Goal: Contribute content: Add original content to the website for others to see

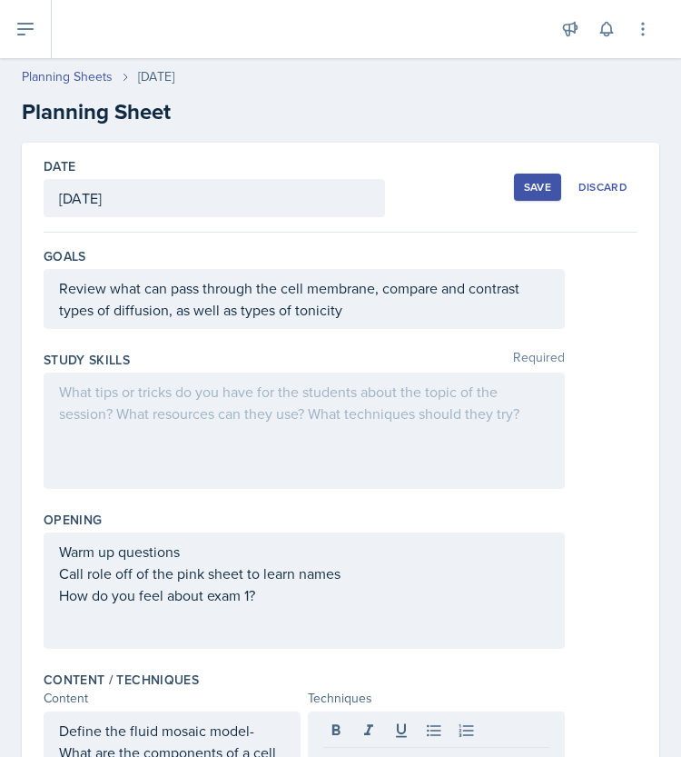
click at [283, 414] on div at bounding box center [305, 431] width 522 height 116
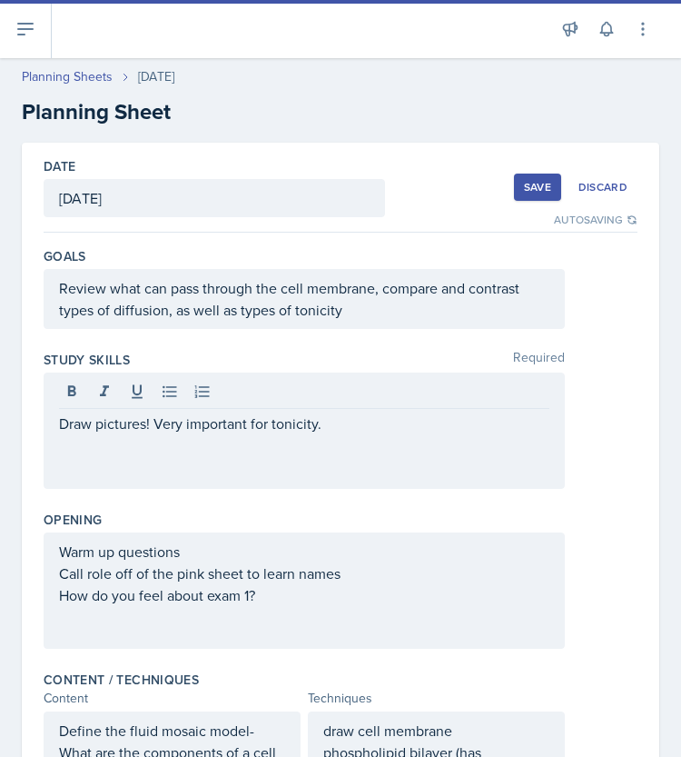
click at [193, 539] on div "Warm up questions Call role off of the pink sheet to learn names How do you fee…" at bounding box center [305, 590] width 522 height 116
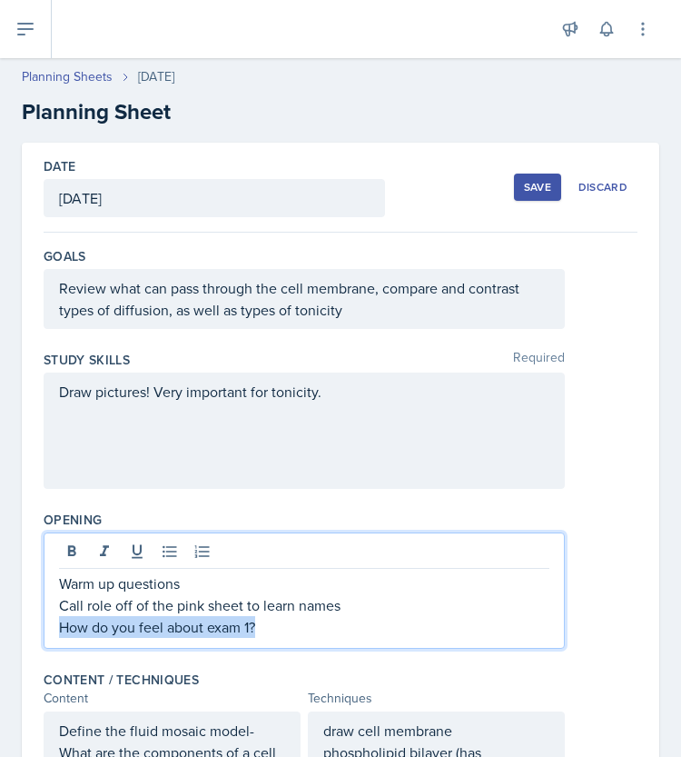
drag, startPoint x: 273, startPoint y: 627, endPoint x: 16, endPoint y: 633, distance: 256.3
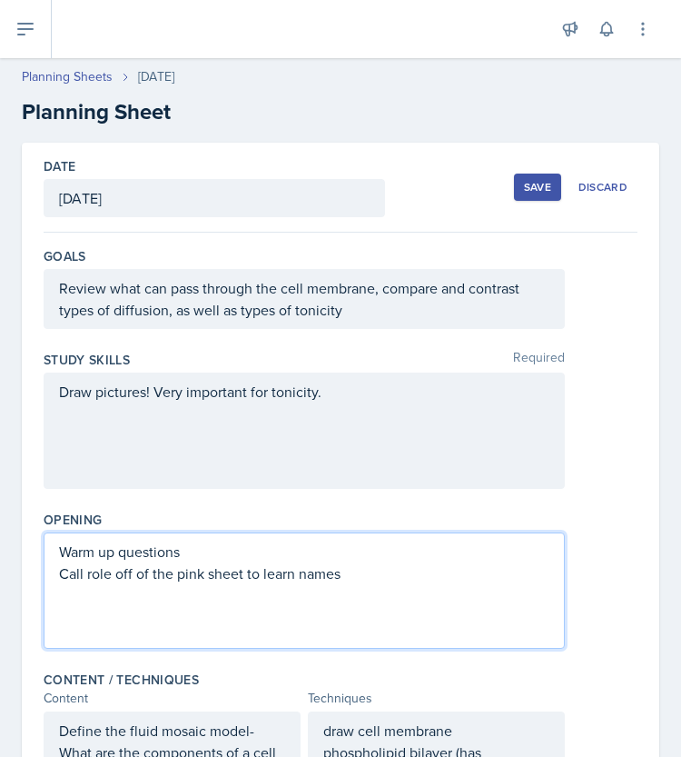
click at [61, 550] on p "Warm up questions" at bounding box center [304, 552] width 491 height 22
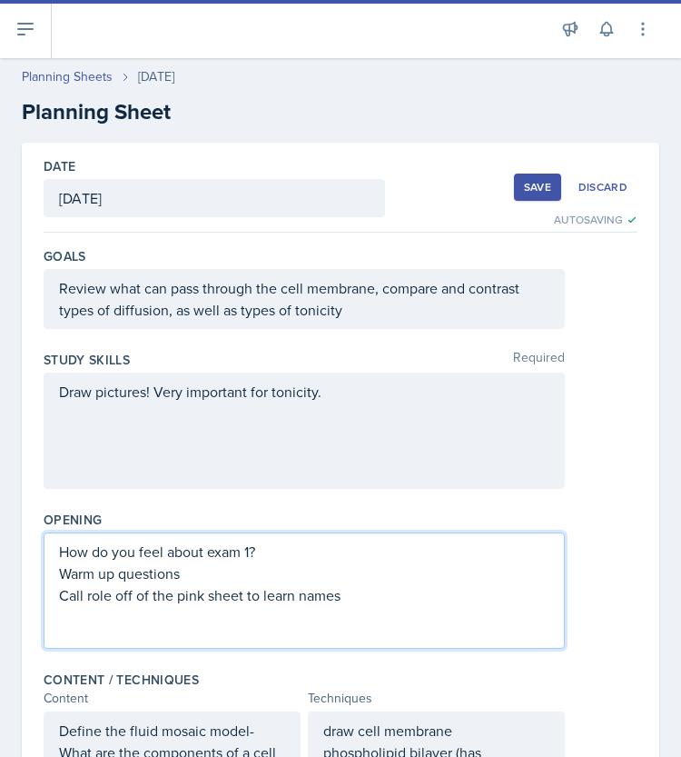
click at [240, 581] on p "Warm up questions" at bounding box center [304, 573] width 491 height 22
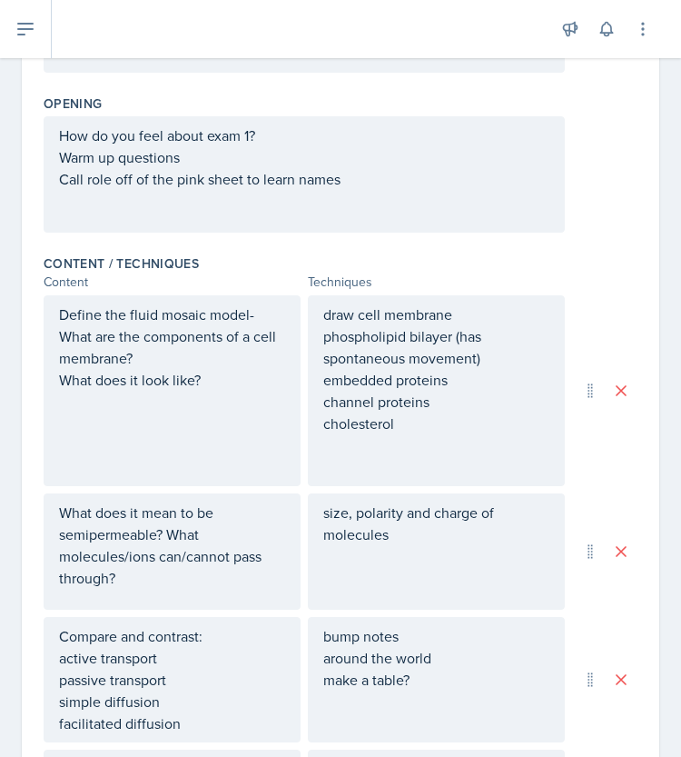
scroll to position [448, 0]
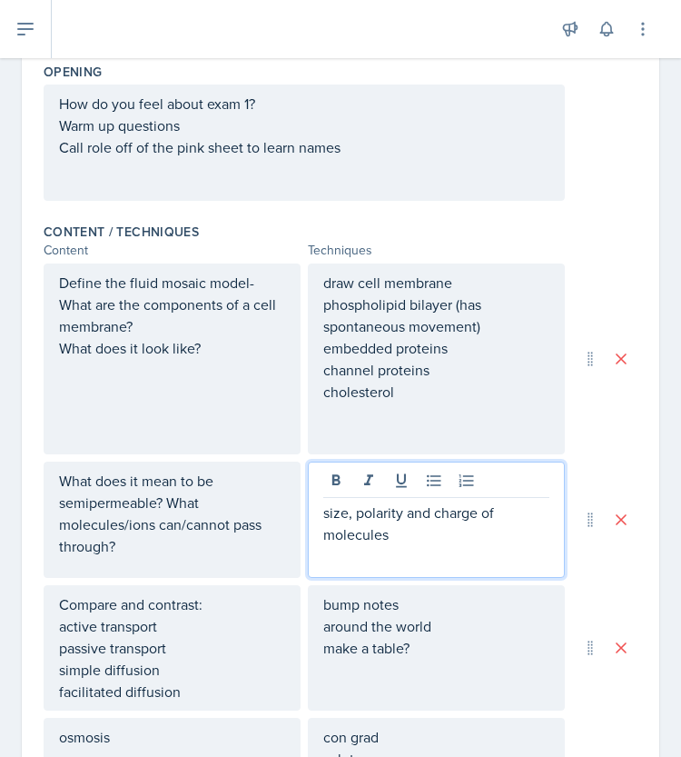
click at [387, 535] on p "size, polarity and charge of molecules" at bounding box center [436, 524] width 226 height 44
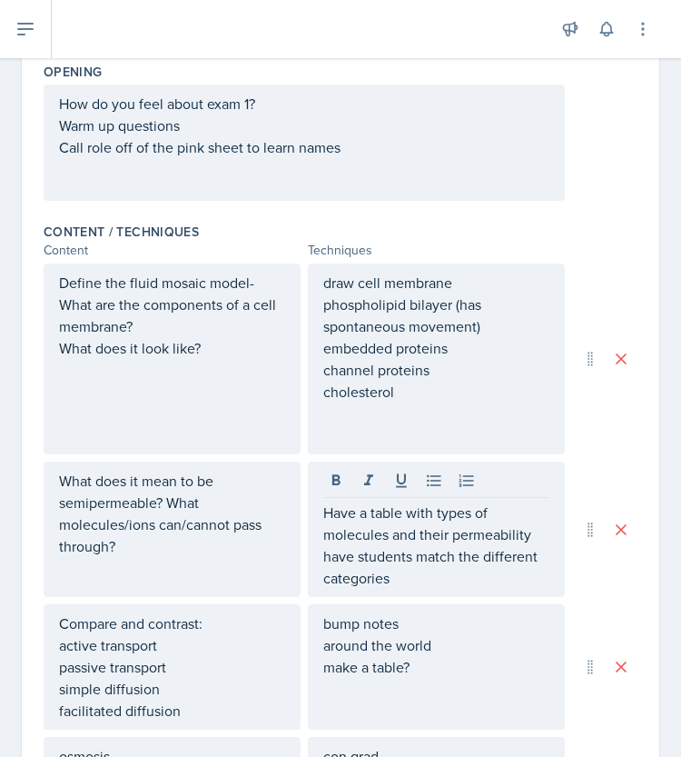
click at [452, 657] on div "bump notes around the world make a table?" at bounding box center [436, 655] width 226 height 87
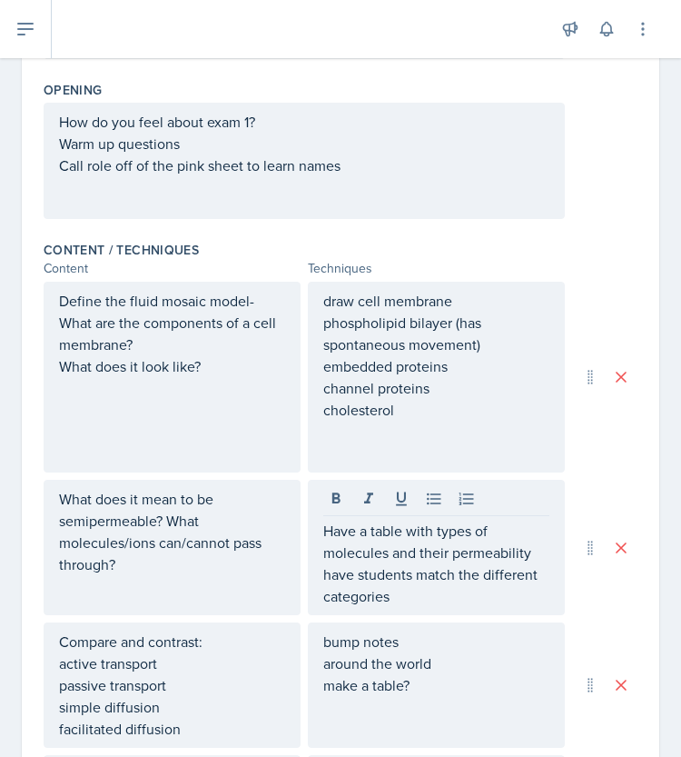
click at [452, 652] on p "bump notes" at bounding box center [436, 642] width 226 height 22
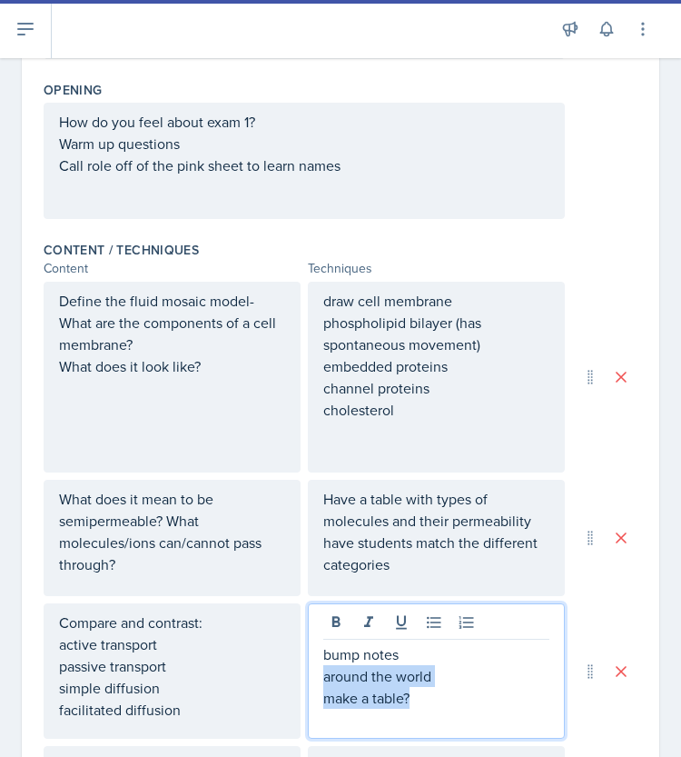
drag, startPoint x: 421, startPoint y: 690, endPoint x: 312, endPoint y: 670, distance: 110.8
click at [312, 670] on div "bump notes around the world make a table?" at bounding box center [436, 670] width 257 height 135
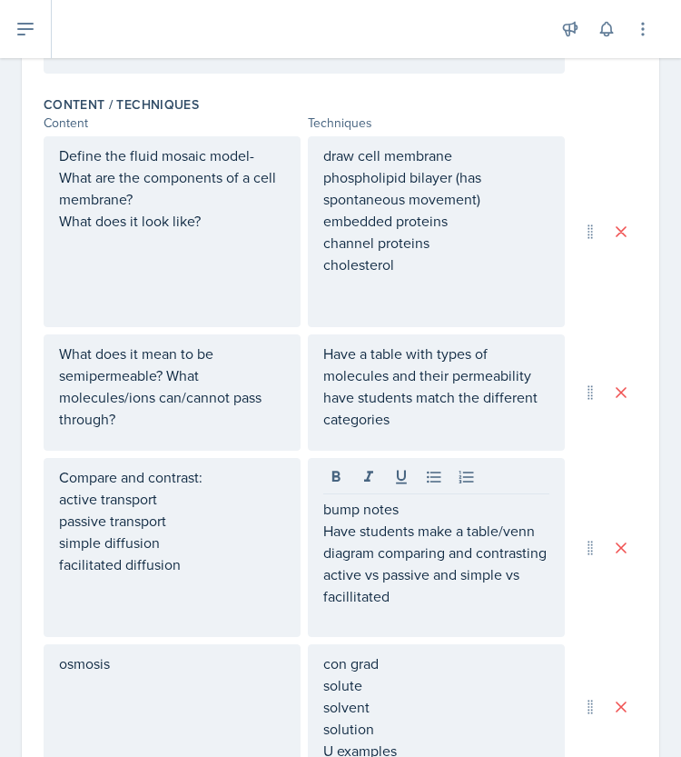
scroll to position [615, 0]
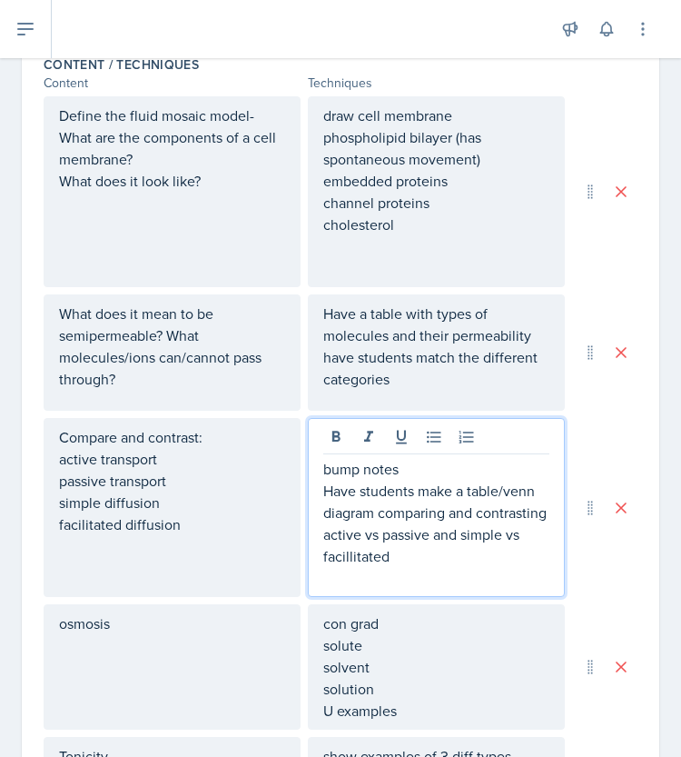
click at [403, 562] on p "Have students make a table/venn diagram comparing and contrasting active vs pas…" at bounding box center [436, 523] width 226 height 87
drag, startPoint x: 402, startPoint y: 565, endPoint x: 356, endPoint y: 490, distance: 88.0
click at [350, 480] on p "Have students make a table/venn diagram comparing and contrasting active vs pas…" at bounding box center [436, 523] width 226 height 87
click at [404, 552] on p "Have students make a table/venn diagram comparing and contrasting active vs pas…" at bounding box center [436, 523] width 226 height 87
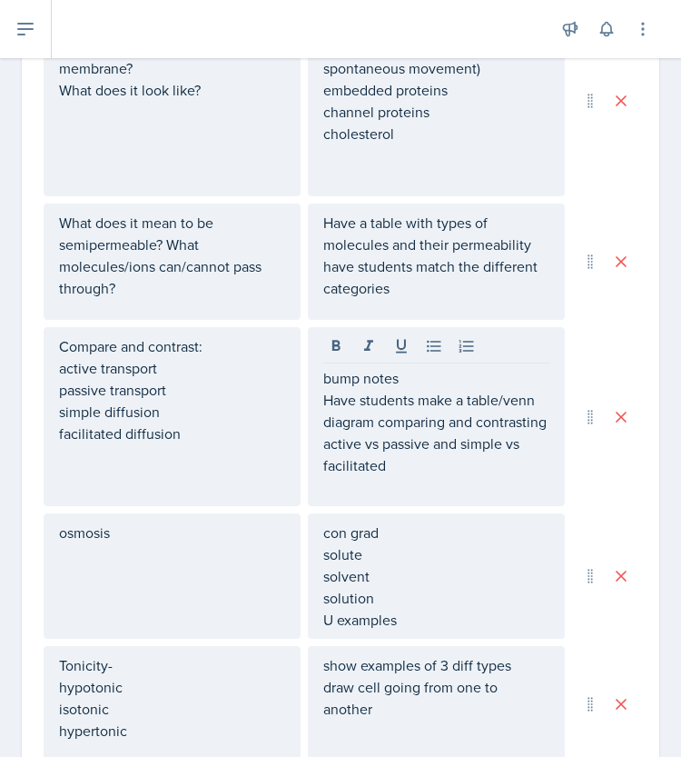
scroll to position [738, 0]
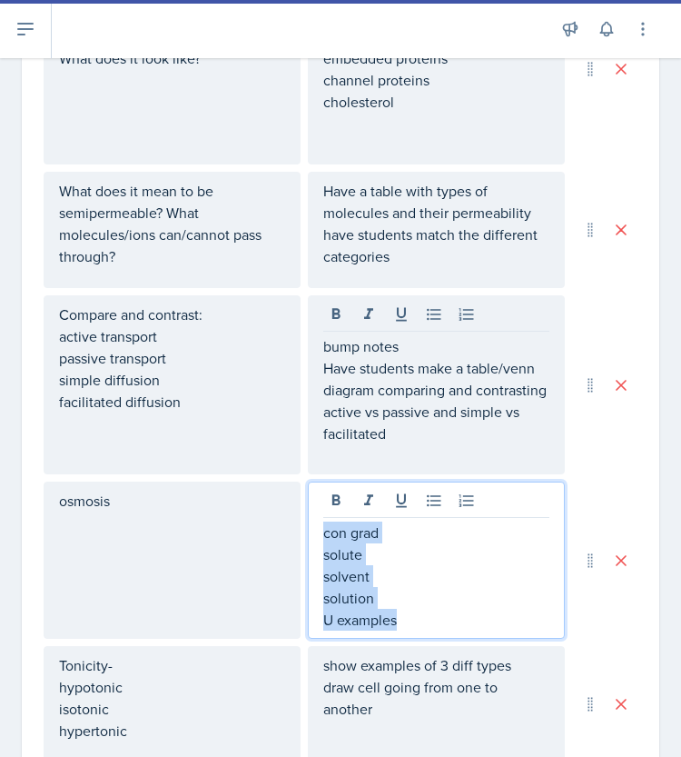
drag, startPoint x: 403, startPoint y: 615, endPoint x: 311, endPoint y: 515, distance: 136.3
click at [311, 515] on div "con grad solute solvent solution U examples" at bounding box center [436, 560] width 257 height 157
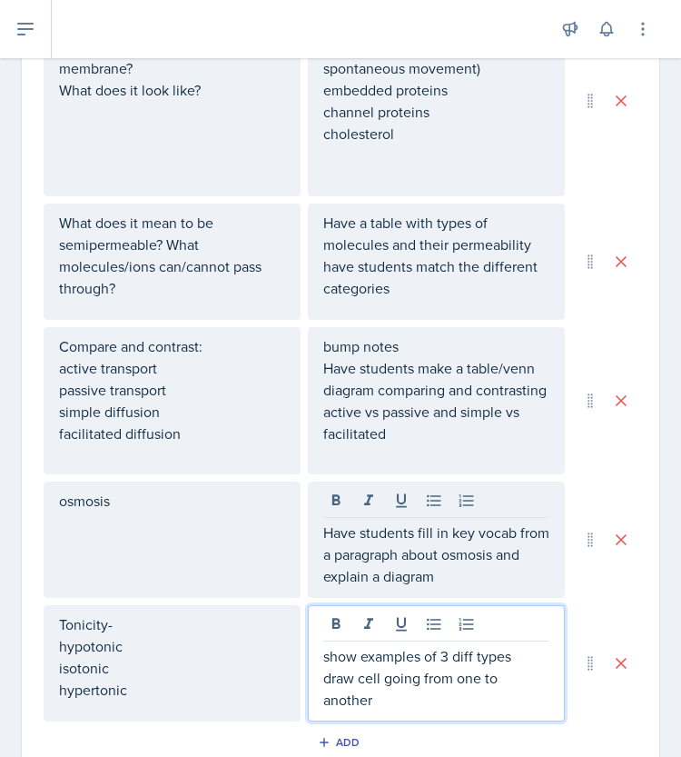
click at [397, 671] on p "draw cell going from one to another" at bounding box center [436, 689] width 226 height 44
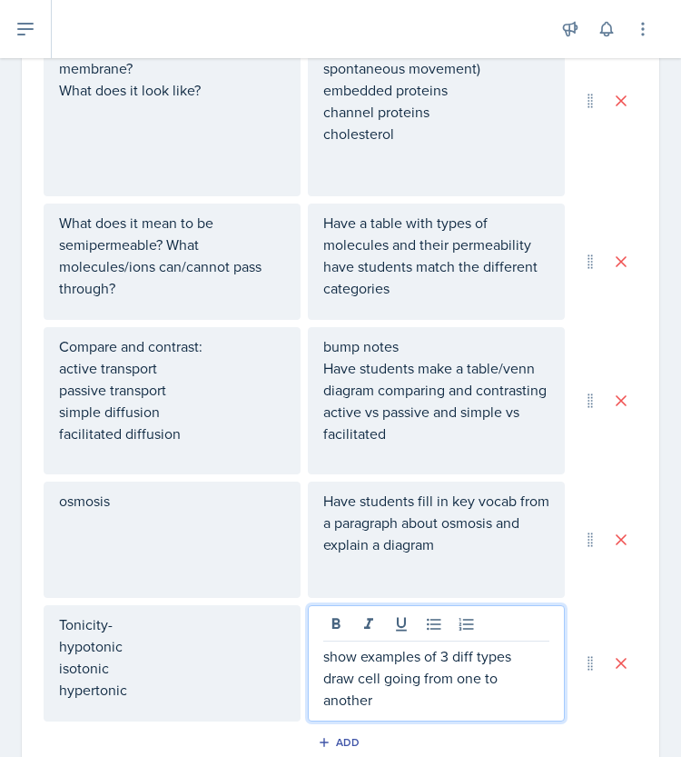
click at [391, 693] on p "draw cell going from one to another" at bounding box center [436, 689] width 226 height 44
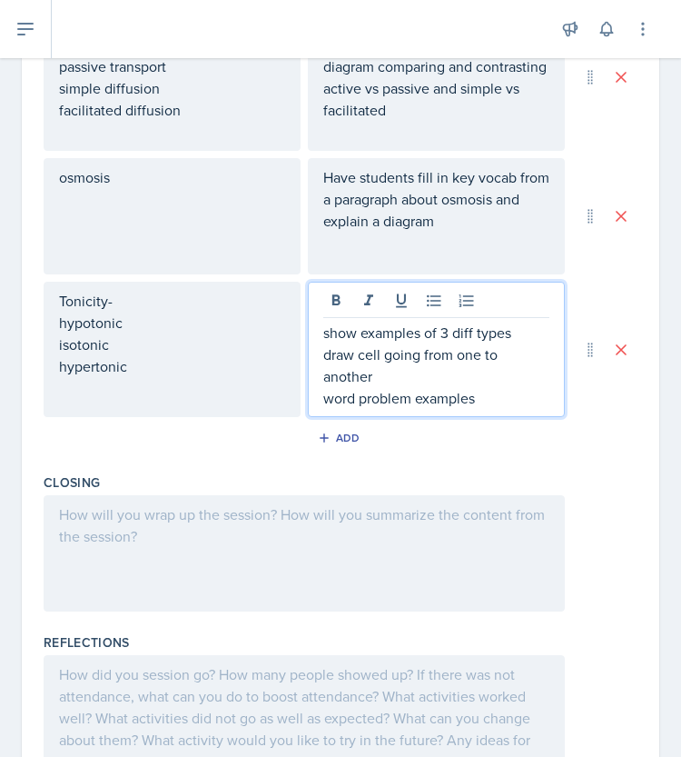
click at [371, 512] on p at bounding box center [304, 514] width 491 height 22
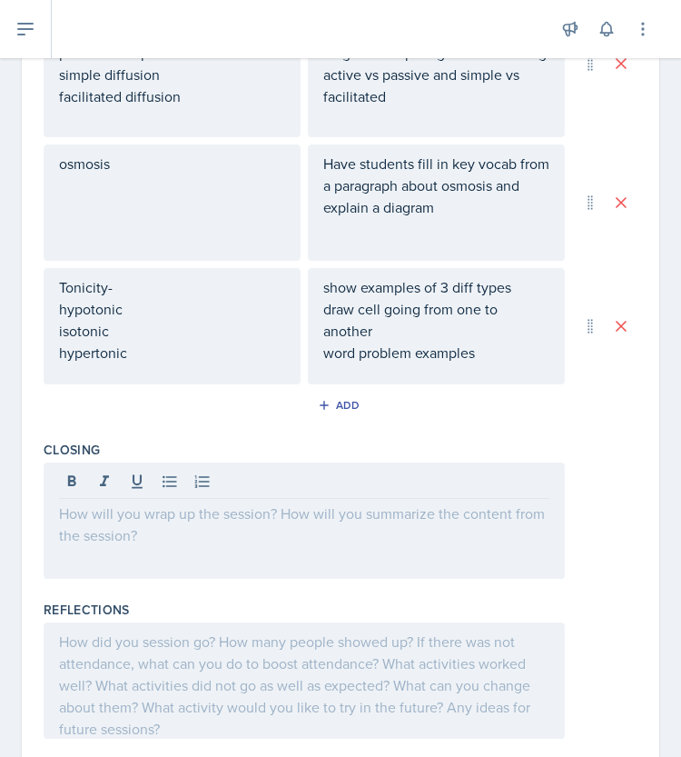
click at [323, 530] on div at bounding box center [305, 520] width 522 height 116
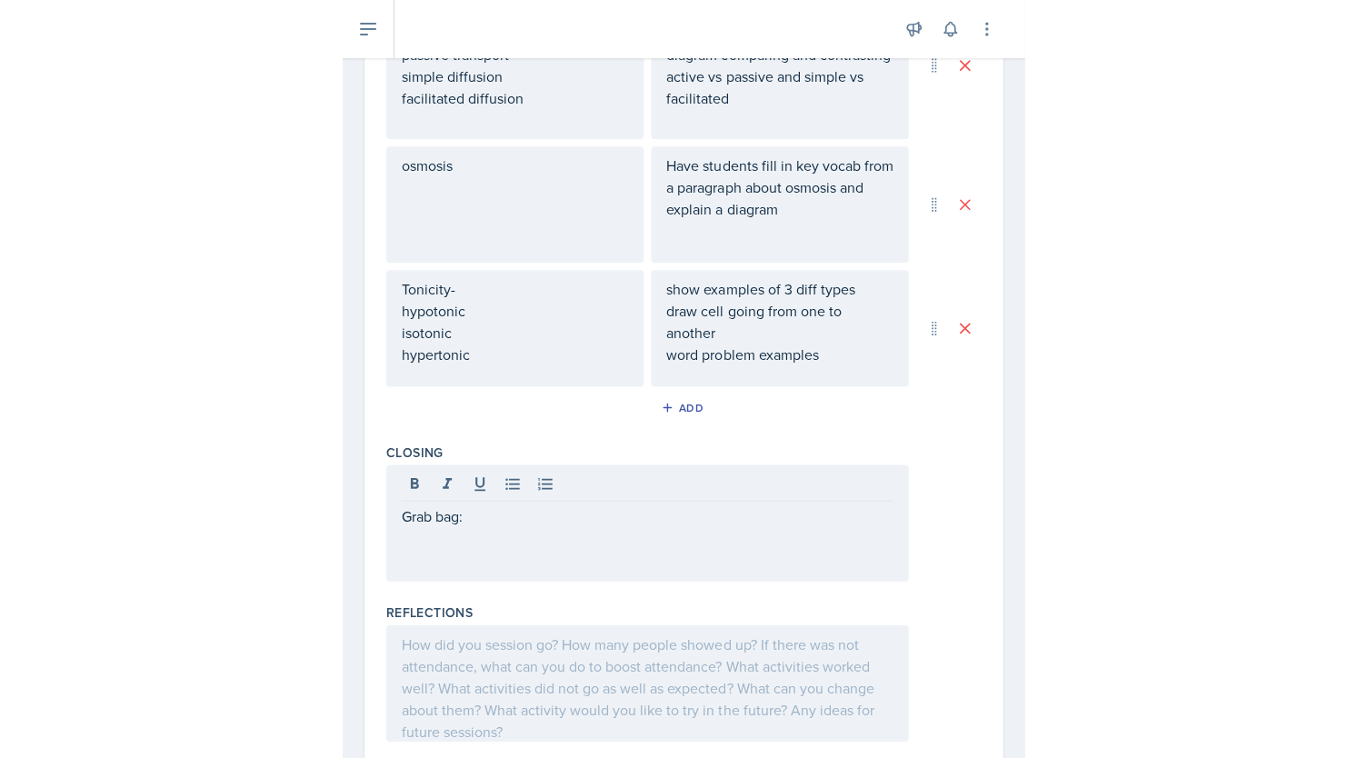
scroll to position [1049, 0]
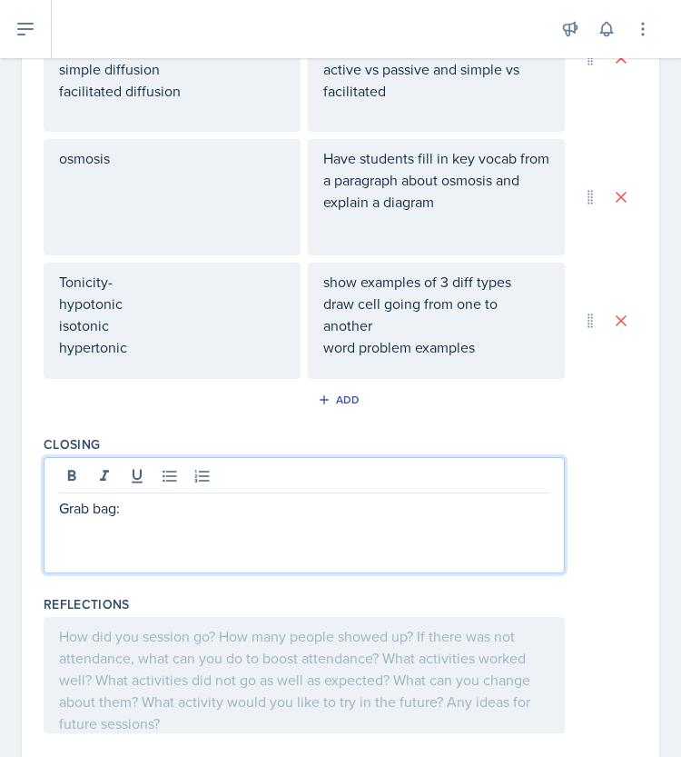
click at [238, 509] on p "Grab bag:" at bounding box center [304, 508] width 491 height 22
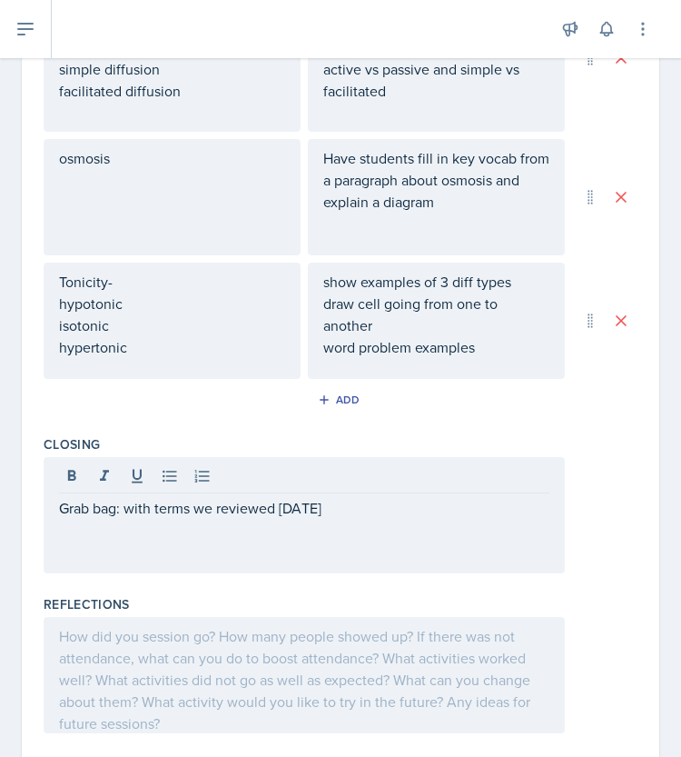
click at [568, 577] on div "Closing Grab bag: with terms we reviewed [DATE]" at bounding box center [341, 508] width 594 height 160
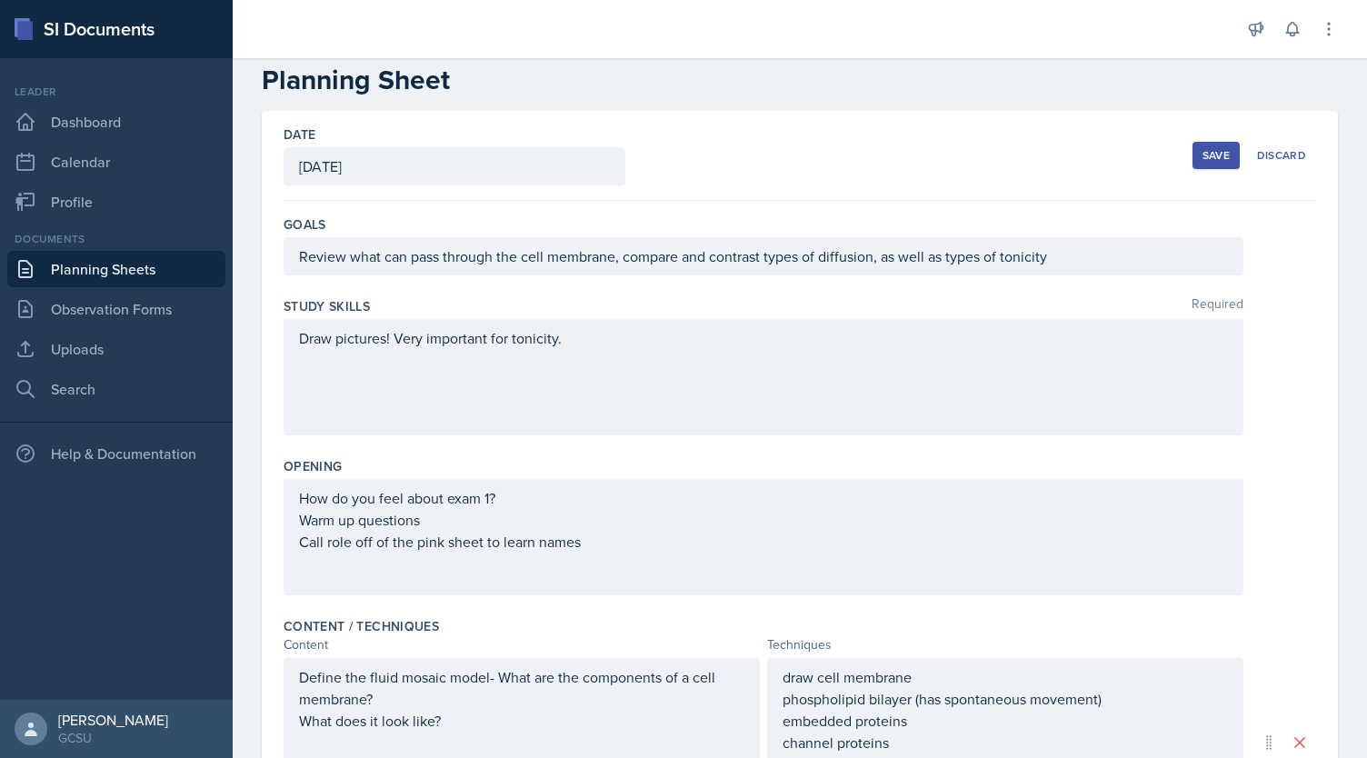
scroll to position [18, 0]
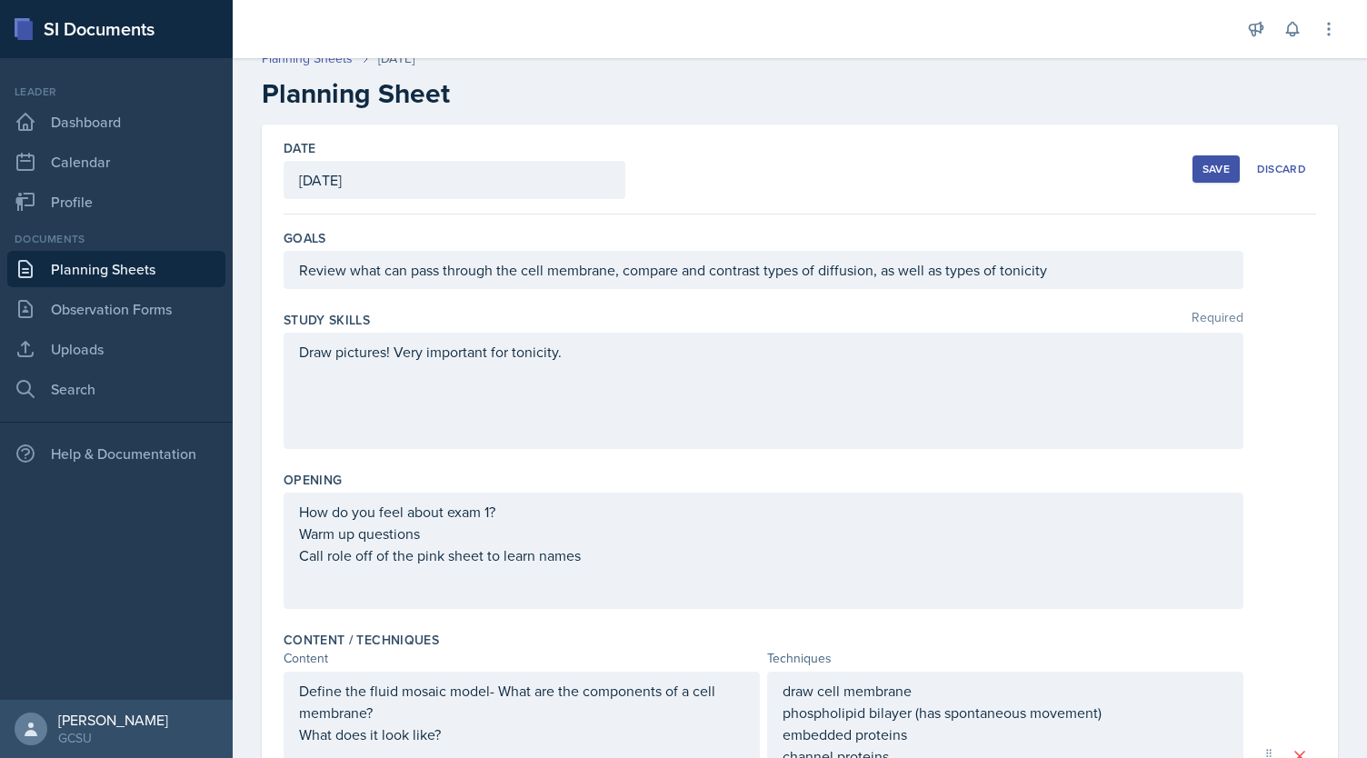
click at [681, 175] on div "Save" at bounding box center [1215, 169] width 27 height 15
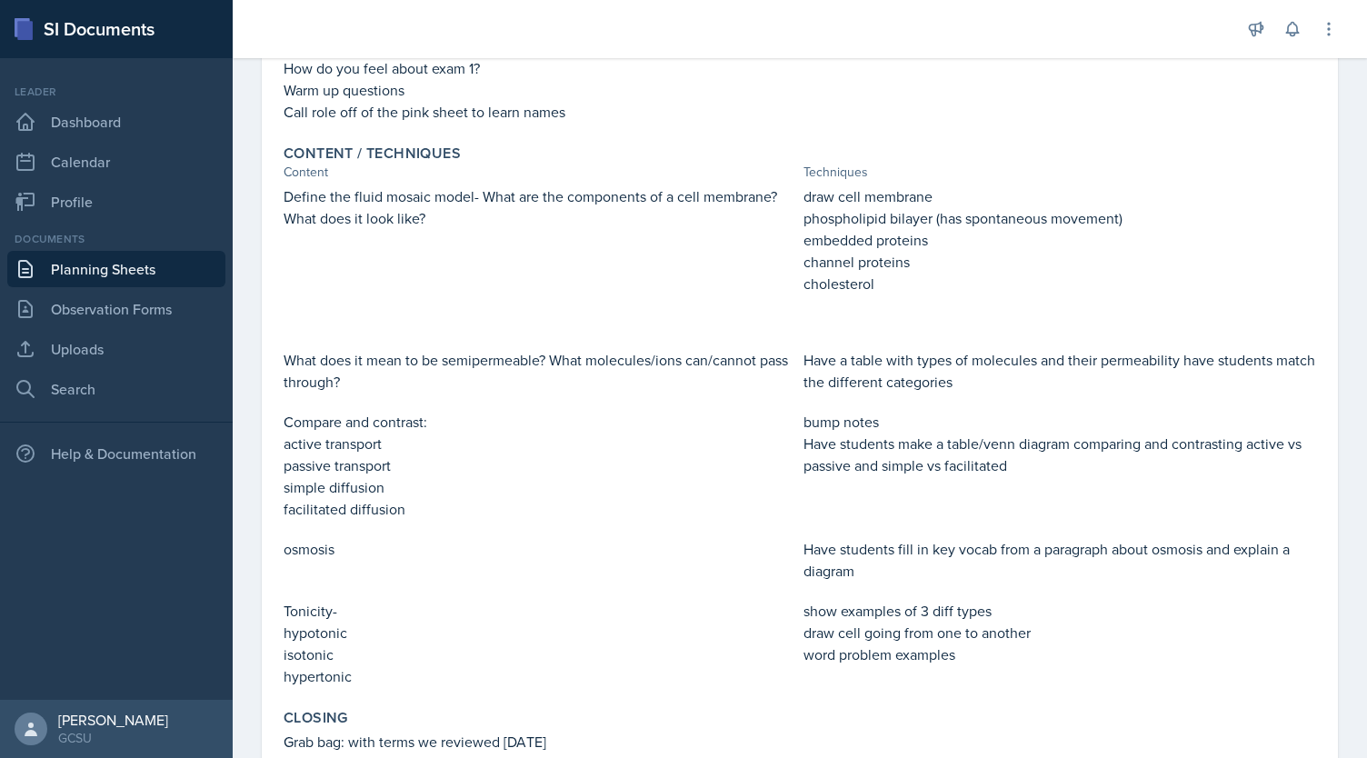
scroll to position [332, 0]
